Goal: Transaction & Acquisition: Purchase product/service

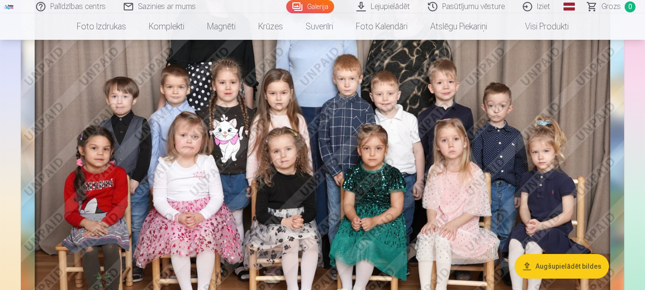
scroll to position [190, 0]
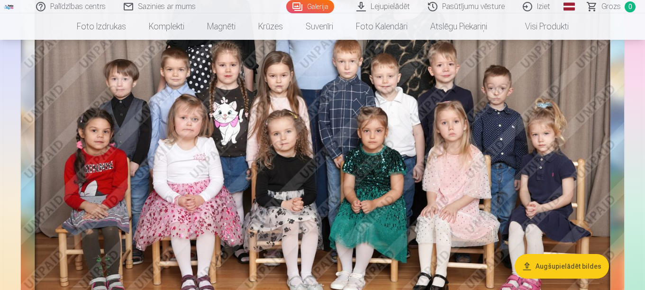
click at [450, 10] on link "Pasūtījumu vēsture" at bounding box center [467, 6] width 95 height 13
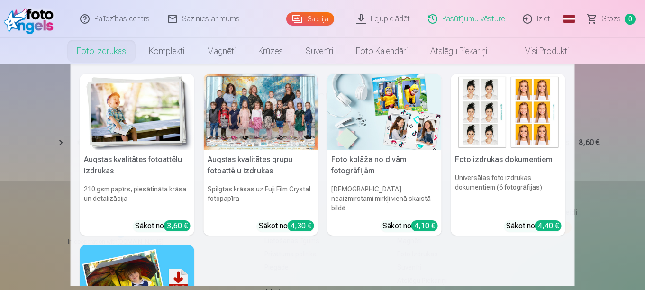
click at [107, 49] on link "Foto izdrukas" at bounding box center [101, 51] width 72 height 27
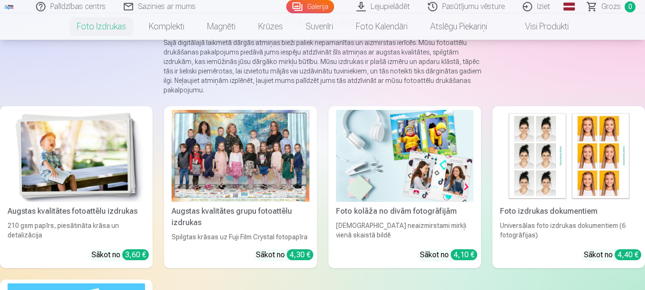
scroll to position [95, 0]
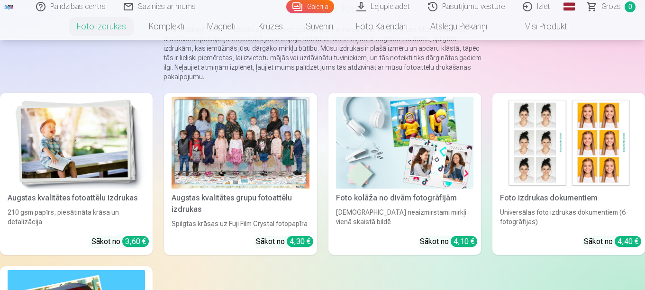
click at [203, 173] on div at bounding box center [240, 143] width 137 height 92
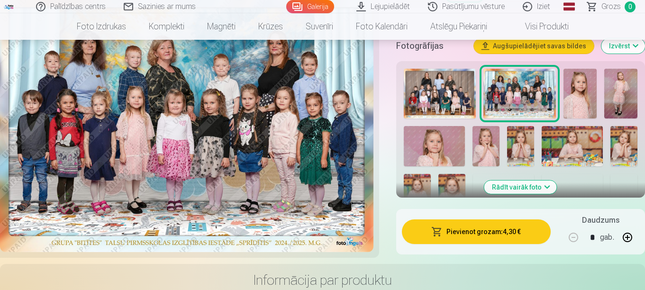
scroll to position [332, 0]
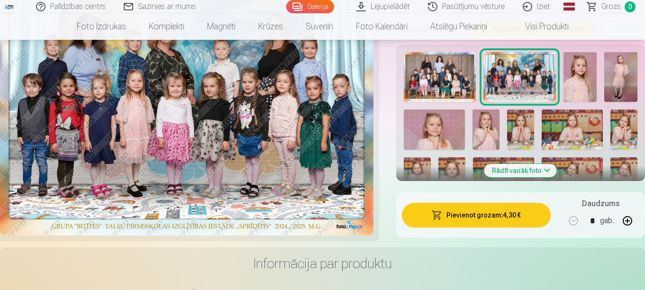
click at [458, 219] on button "Pievienot grozam : 4,30 €" at bounding box center [476, 215] width 149 height 25
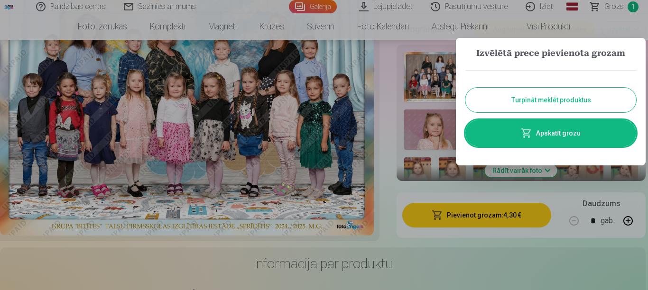
click at [522, 101] on button "Turpināt meklēt produktus" at bounding box center [550, 100] width 171 height 25
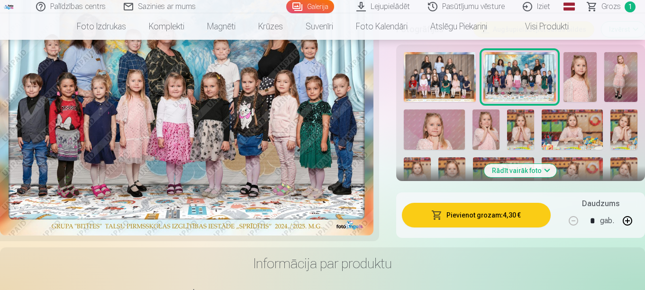
click at [579, 87] on img at bounding box center [580, 77] width 33 height 50
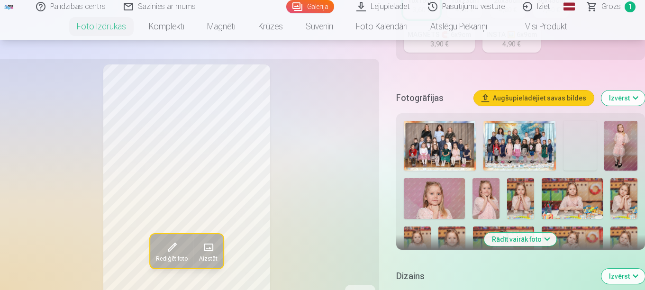
scroll to position [284, 0]
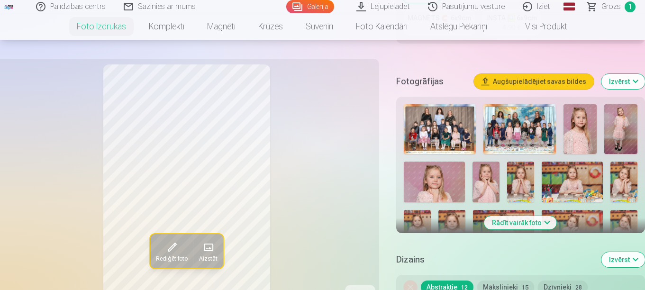
click at [614, 145] on img at bounding box center [620, 129] width 33 height 50
click at [441, 178] on img at bounding box center [434, 182] width 61 height 41
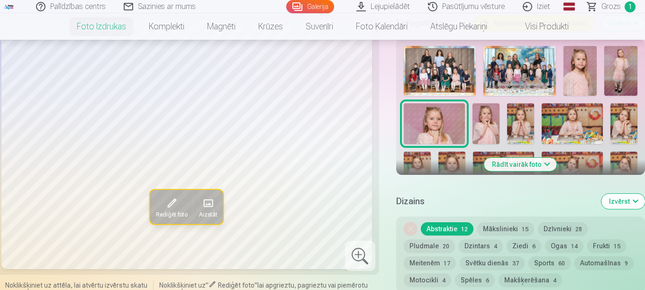
scroll to position [332, 0]
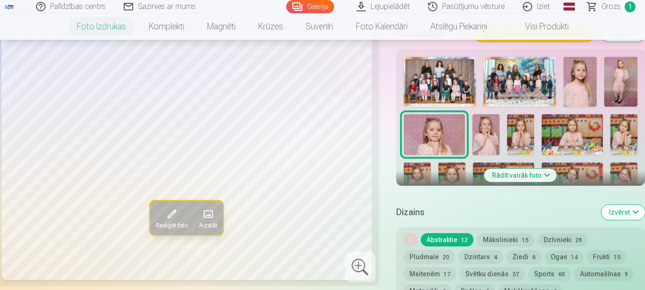
click at [488, 141] on img at bounding box center [486, 134] width 27 height 41
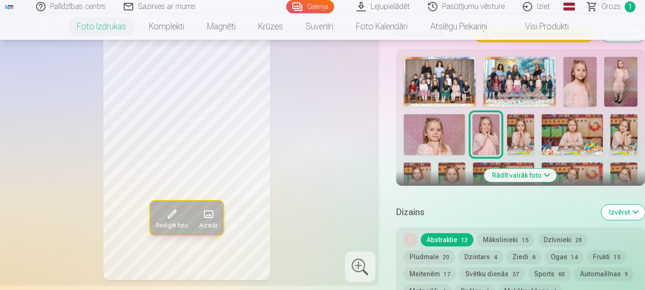
click at [519, 144] on img at bounding box center [520, 134] width 27 height 41
click at [577, 133] on img at bounding box center [572, 134] width 61 height 41
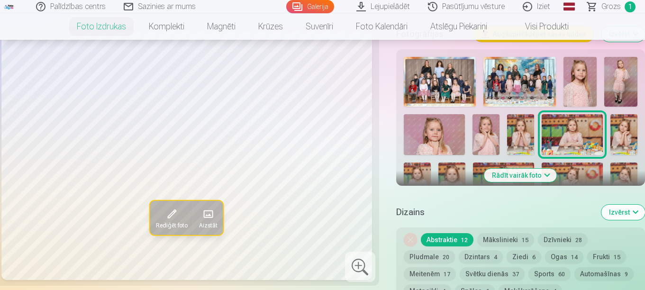
click at [630, 143] on img at bounding box center [624, 134] width 27 height 41
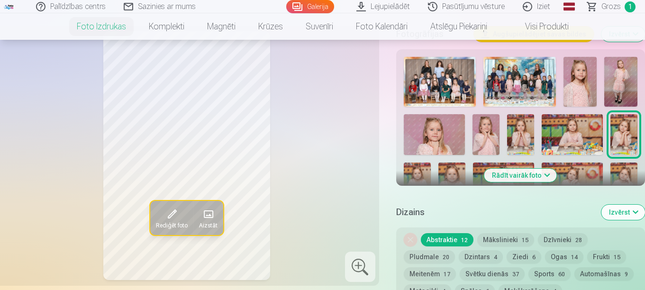
click at [419, 174] on img at bounding box center [417, 183] width 27 height 41
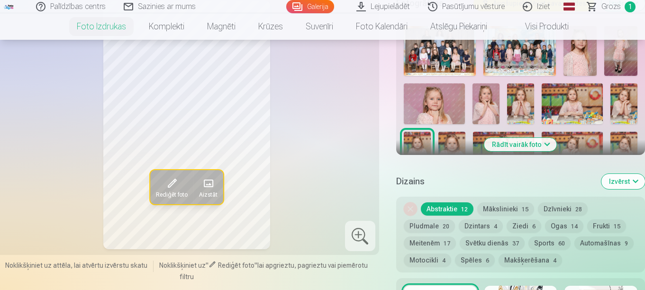
scroll to position [379, 0]
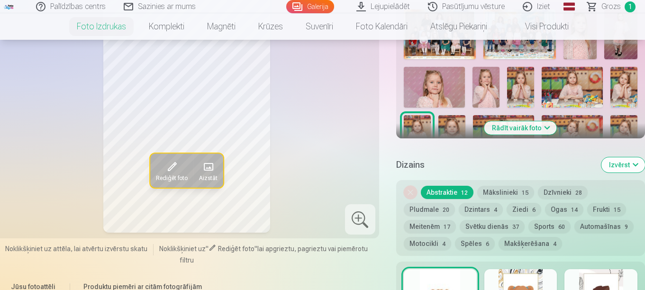
click at [451, 128] on img at bounding box center [452, 135] width 27 height 41
click at [545, 126] on button "Rādīt vairāk foto" at bounding box center [521, 127] width 73 height 13
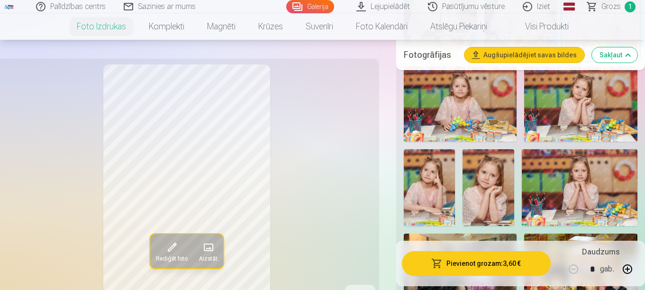
scroll to position [711, 0]
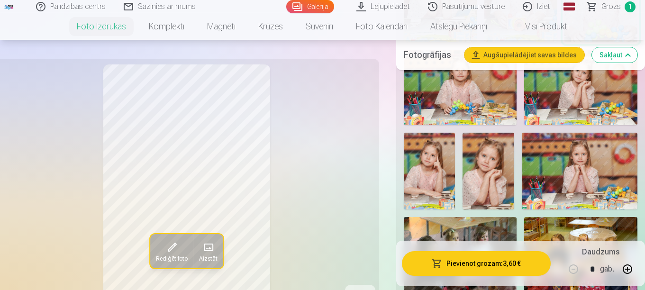
click at [433, 172] on img at bounding box center [430, 171] width 52 height 77
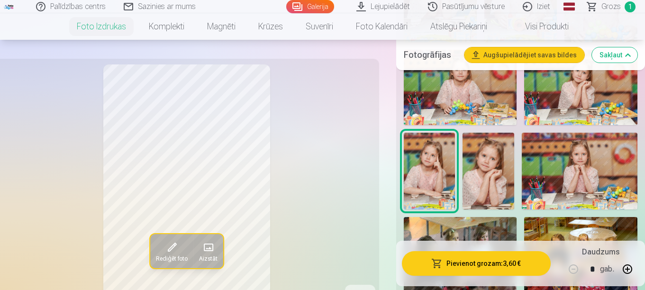
click at [482, 173] on img at bounding box center [489, 171] width 52 height 77
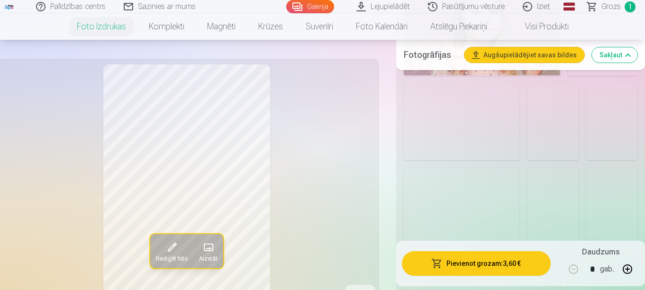
scroll to position [1422, 0]
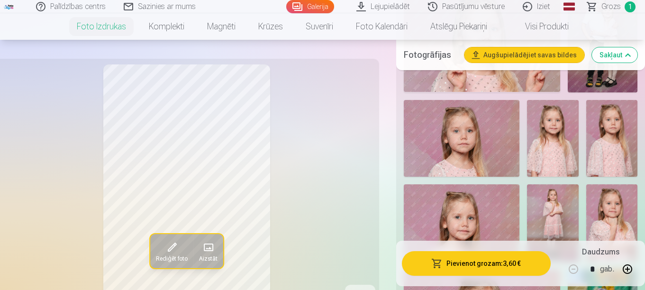
click at [608, 153] on img at bounding box center [611, 138] width 51 height 77
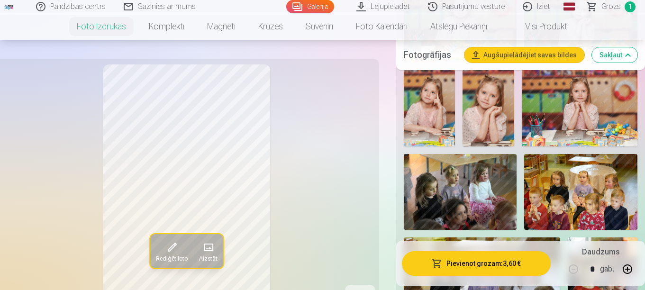
scroll to position [759, 0]
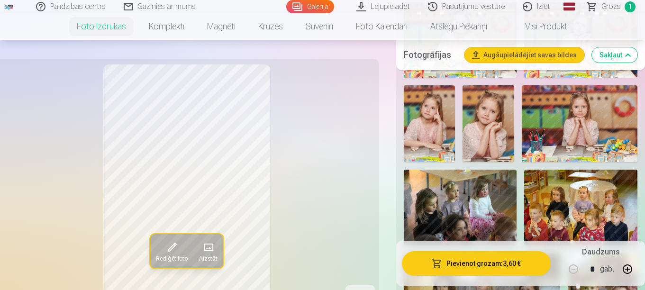
click at [492, 135] on img at bounding box center [489, 123] width 52 height 77
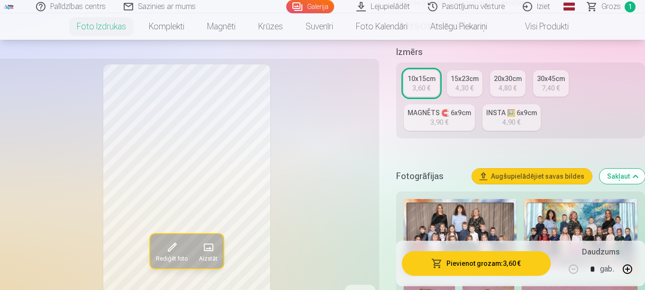
scroll to position [142, 0]
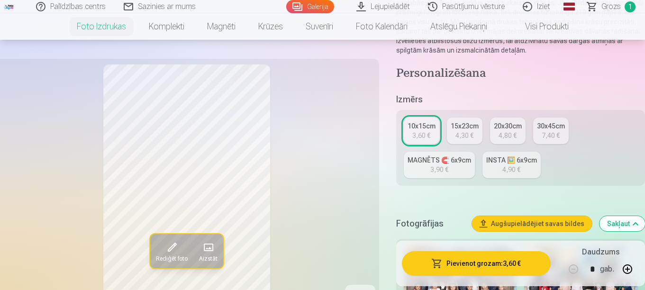
click at [461, 133] on div "4,30 €" at bounding box center [465, 135] width 18 height 9
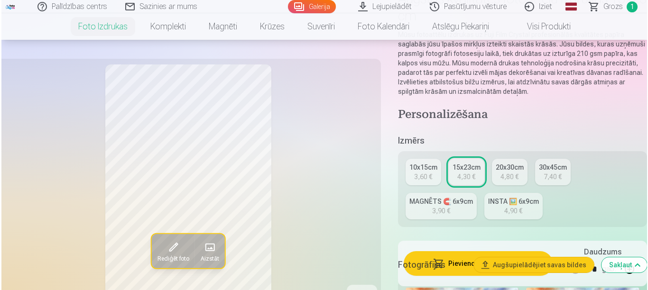
scroll to position [142, 0]
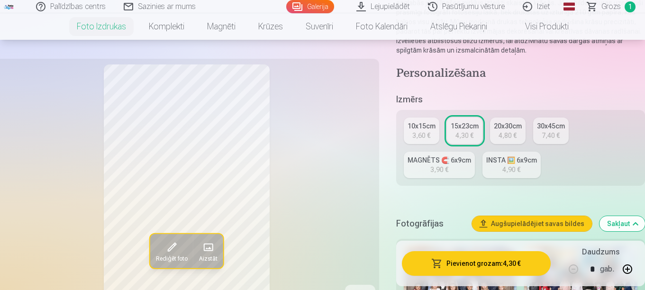
click at [474, 264] on button "Pievienot grozam : 4,30 €" at bounding box center [476, 263] width 149 height 25
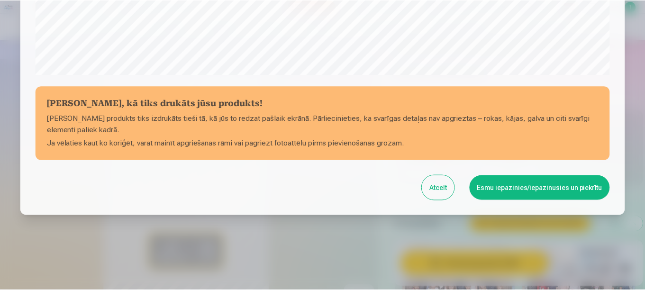
scroll to position [393, 0]
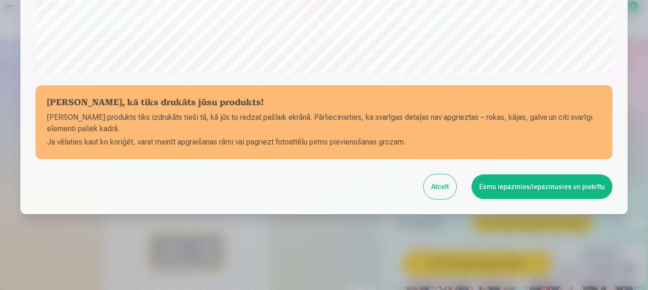
click at [494, 190] on button "Esmu iepazinies/iepazinusies un piekrītu" at bounding box center [541, 186] width 141 height 25
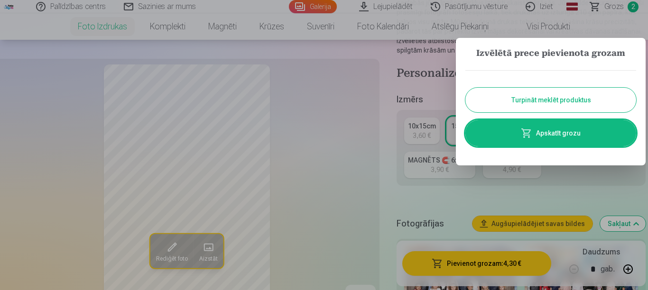
click at [536, 102] on button "Turpināt meklēt produktus" at bounding box center [550, 100] width 171 height 25
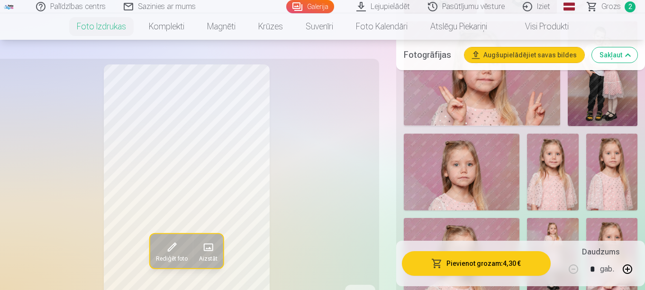
scroll to position [1327, 0]
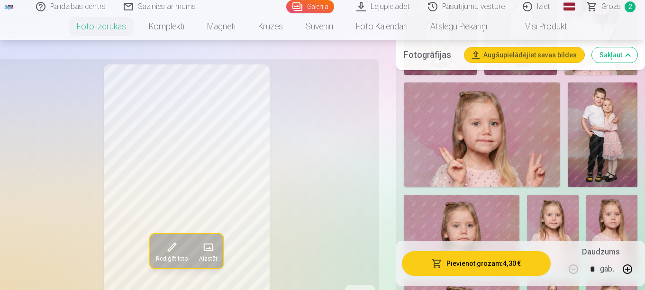
click at [614, 141] on img at bounding box center [603, 134] width 70 height 104
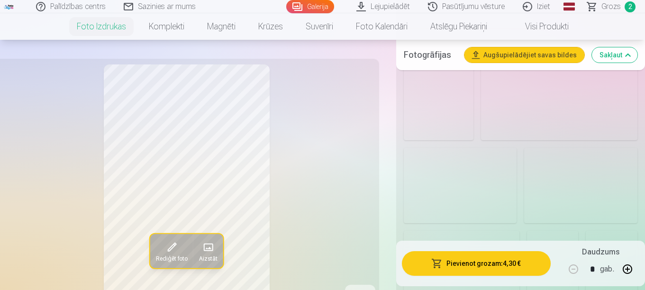
scroll to position [2039, 0]
